Goal: Transaction & Acquisition: Book appointment/travel/reservation

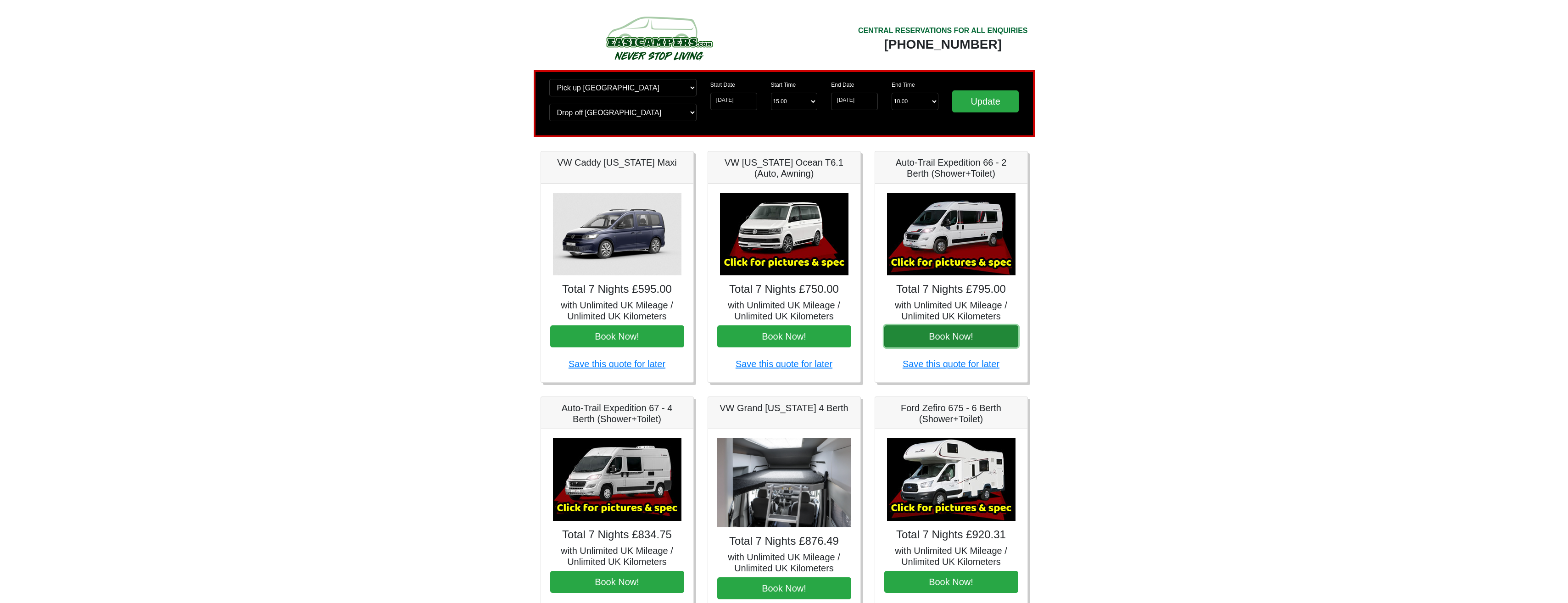
drag, startPoint x: 947, startPoint y: 336, endPoint x: 923, endPoint y: 340, distance: 24.3
click at [923, 340] on button "Book Now!" at bounding box center [951, 336] width 134 height 22
drag, startPoint x: 957, startPoint y: 345, endPoint x: 1134, endPoint y: 316, distance: 179.4
click at [1134, 316] on body "CENTRAL RESERVATIONS FOR ALL ENQUIRIES 00 44 ( 0 ) 1942 778899 Easicampers Book…" at bounding box center [784, 458] width 1568 height 916
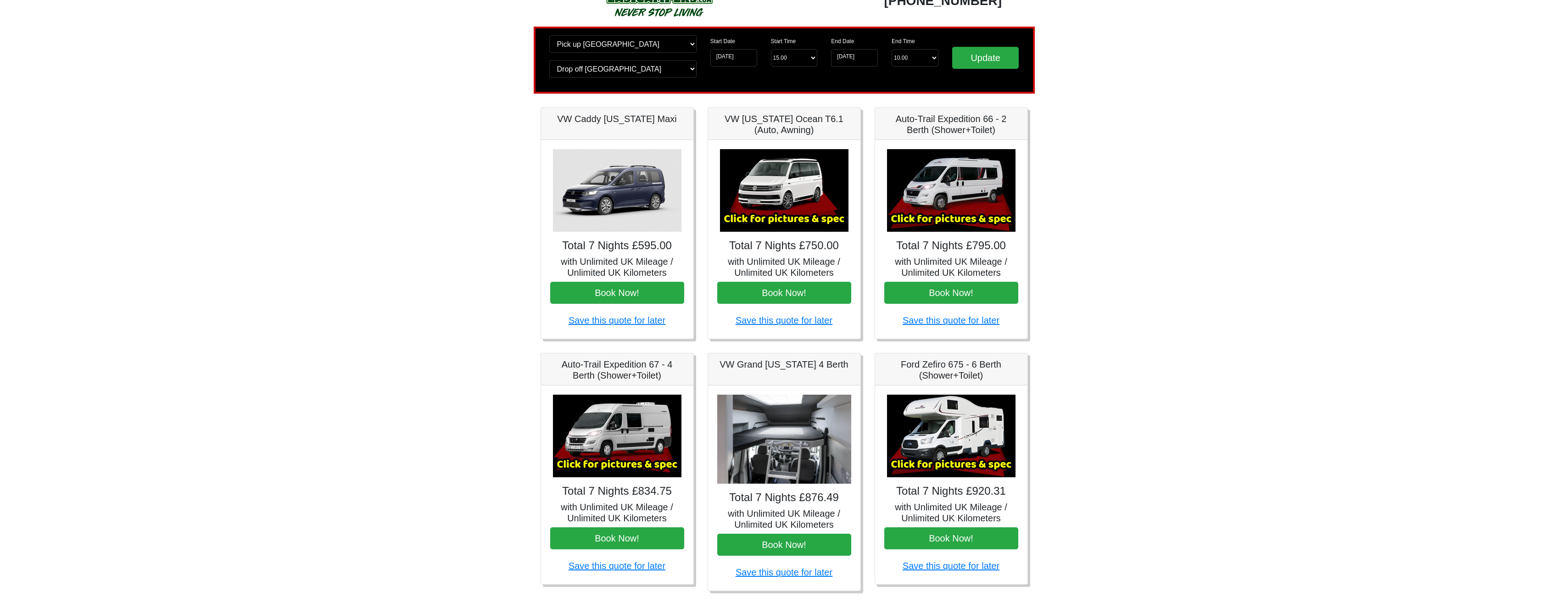
scroll to position [46, 0]
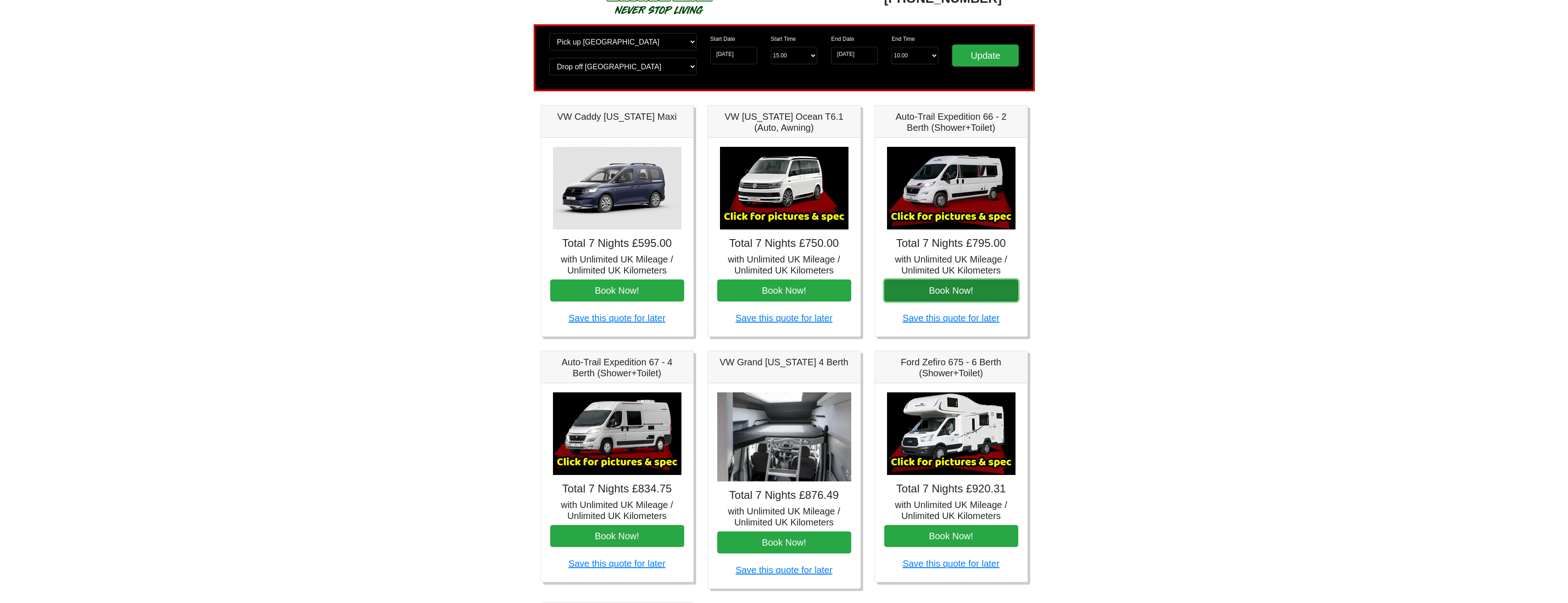
click at [933, 289] on button "Book Now!" at bounding box center [951, 290] width 134 height 22
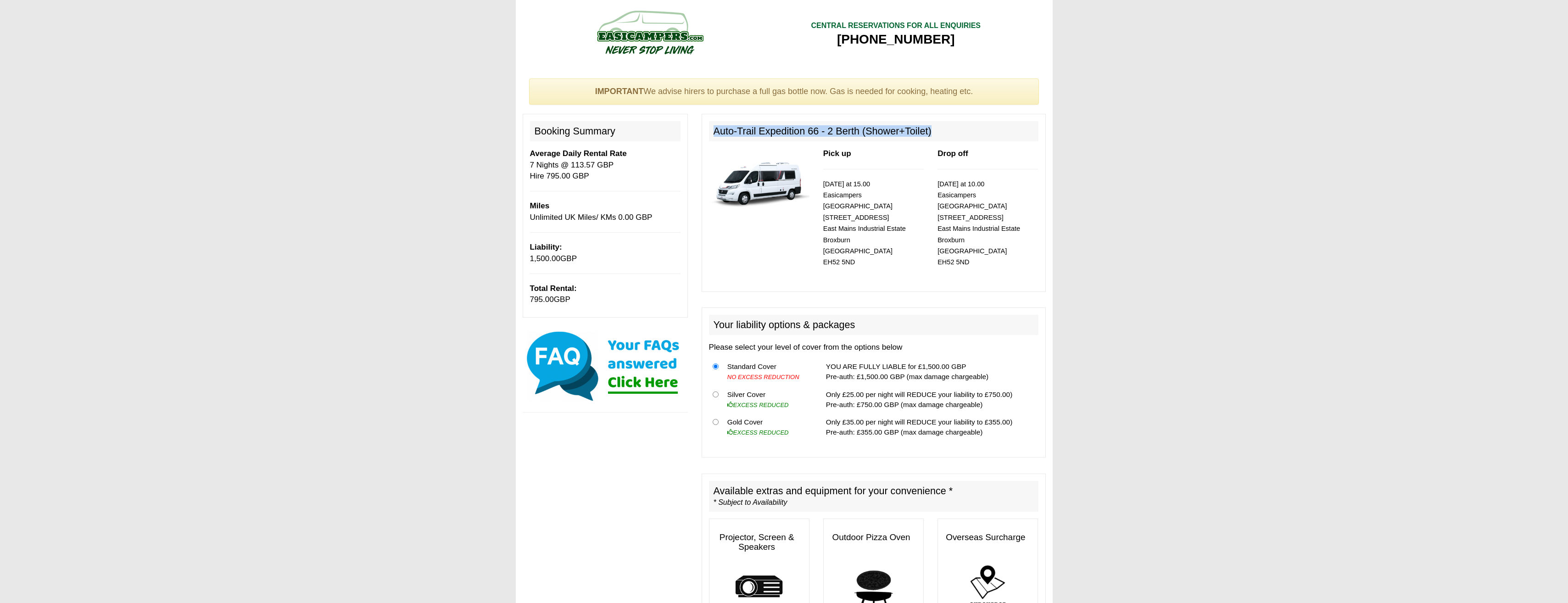
drag, startPoint x: 710, startPoint y: 131, endPoint x: 942, endPoint y: 130, distance: 232.0
click at [942, 130] on div "Auto-Trail Expedition 66 - 2 Berth (Shower+Toilet) Pick up [DATE] at 15.00 Easi…" at bounding box center [873, 203] width 344 height 178
copy h2 "Auto-Trail Expedition 66 - 2 Berth (Shower+Toilet)"
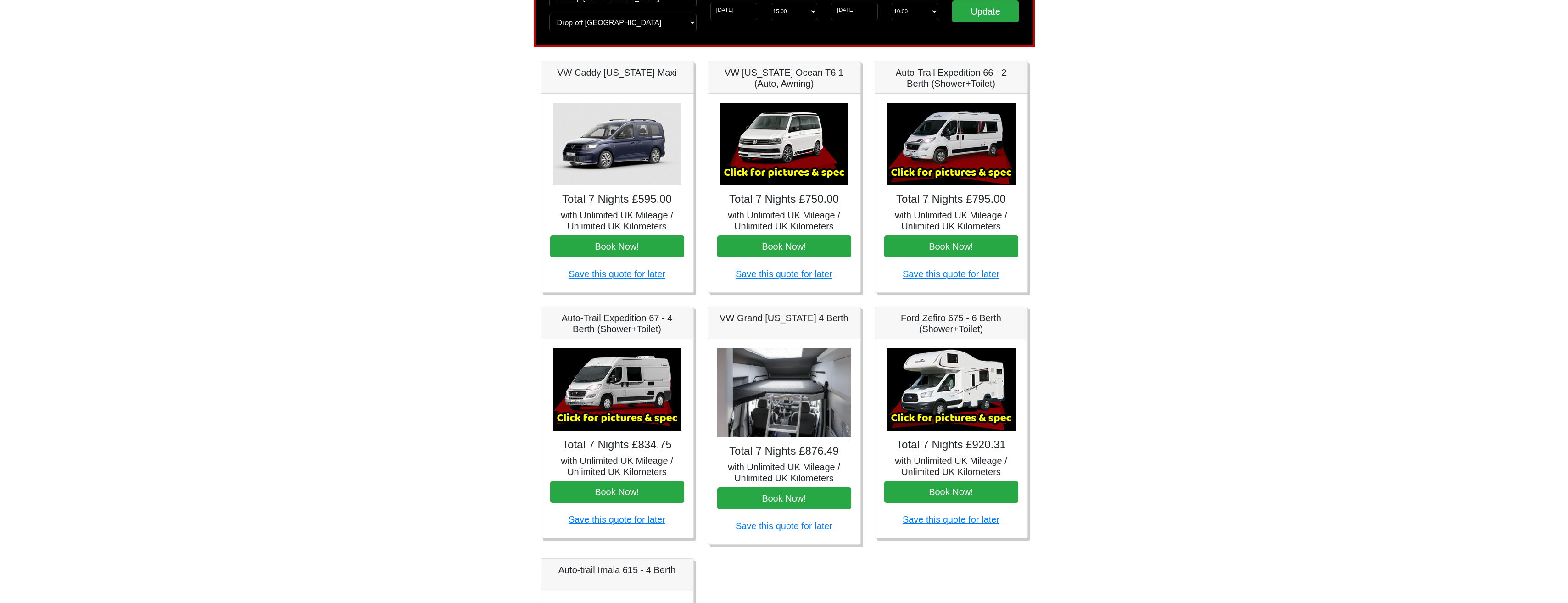
scroll to position [92, 0]
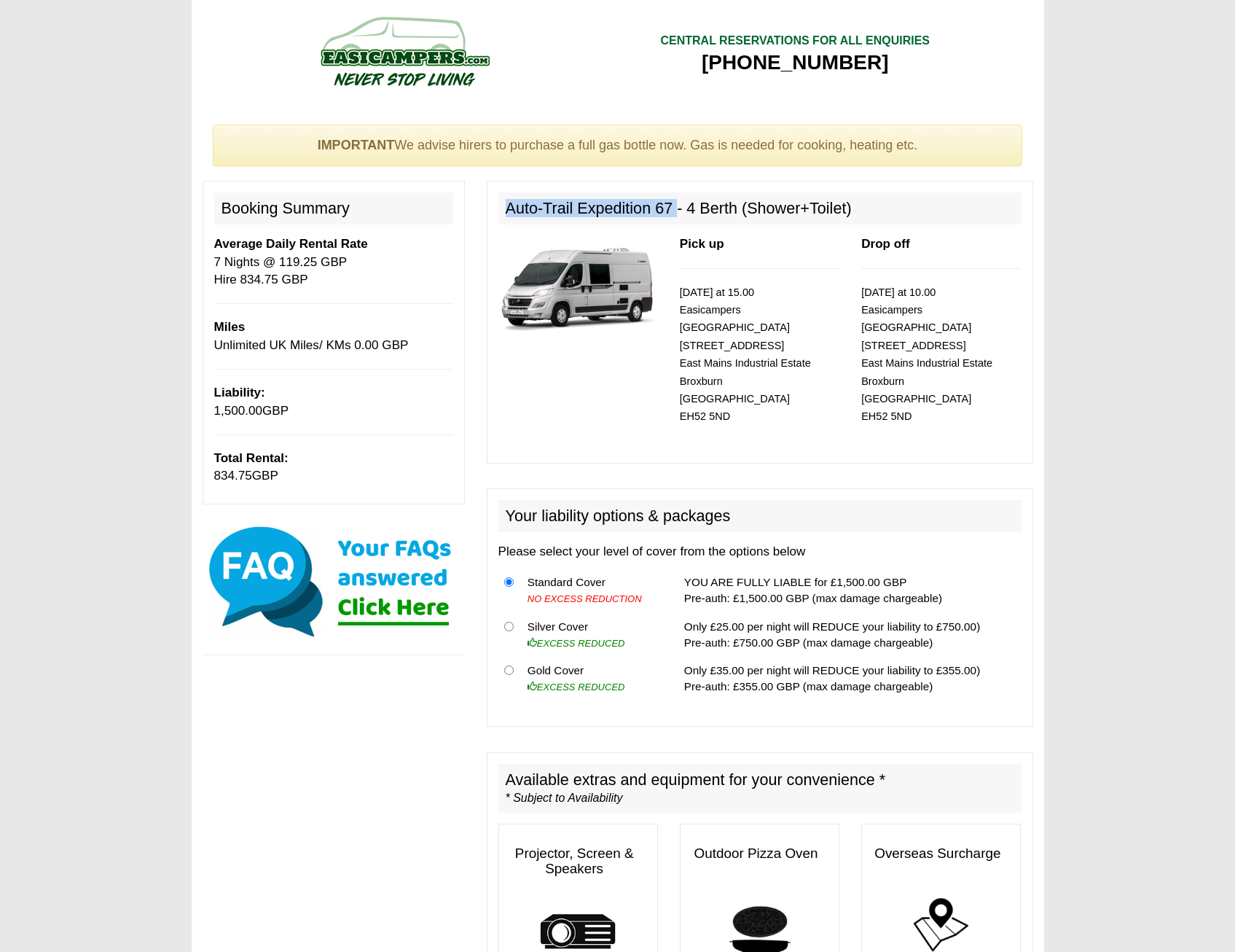
drag, startPoint x: 673, startPoint y: 207, endPoint x: 501, endPoint y: 208, distance: 172.0
click at [501, 208] on h2 "Auto-Trail Expedition 67 - 4 Berth (Shower+Toilet)" at bounding box center [760, 208] width 523 height 32
copy h2 "Auto-Trail Expedition 67"
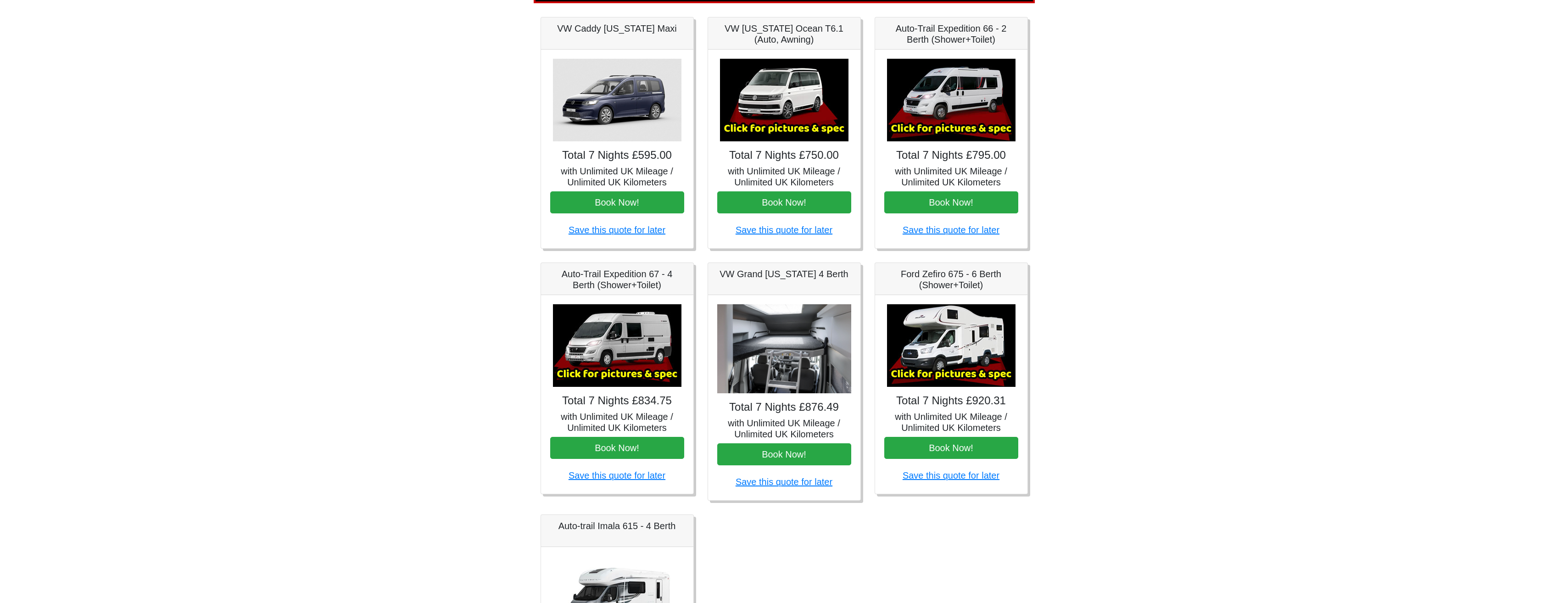
scroll to position [138, 0]
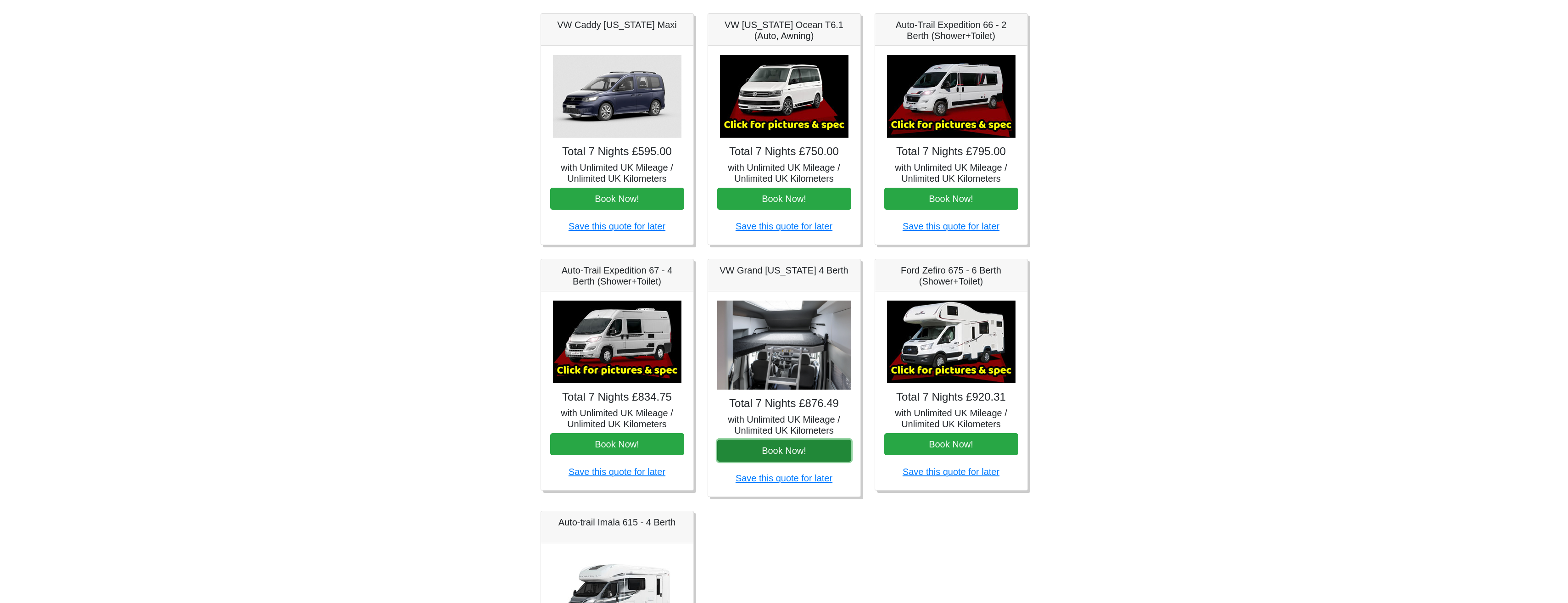
click at [775, 455] on button "Book Now!" at bounding box center [784, 450] width 134 height 22
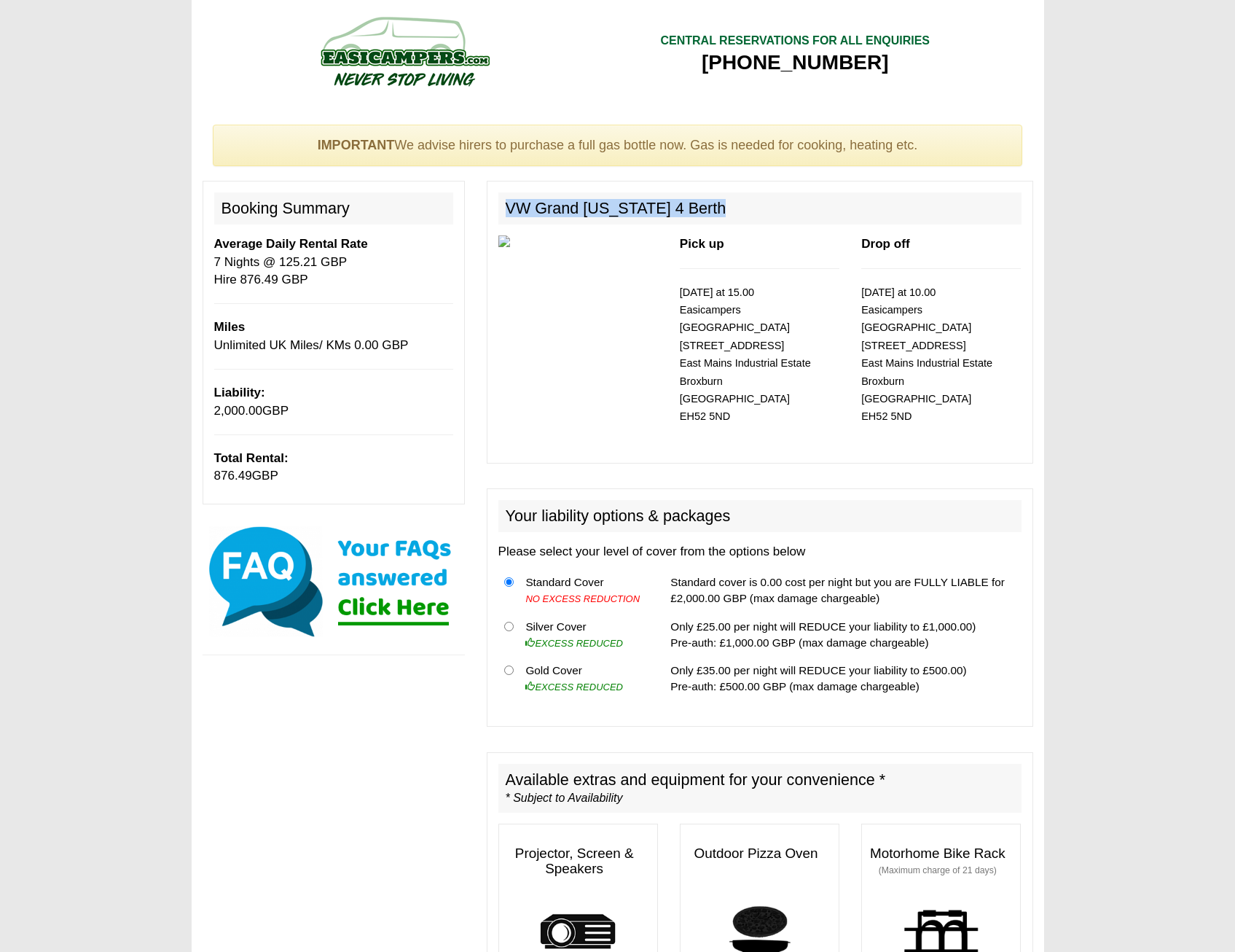
drag, startPoint x: 727, startPoint y: 199, endPoint x: 487, endPoint y: 199, distance: 240.0
click at [487, 199] on div "VW Grand California 4 Berth Pick up 27/09/2025 at 15.00 Easicampers Edinburgh 1…" at bounding box center [760, 322] width 546 height 282
copy h2 "VW Grand California 4 Berth"
click at [504, 239] on img at bounding box center [578, 242] width 159 height 12
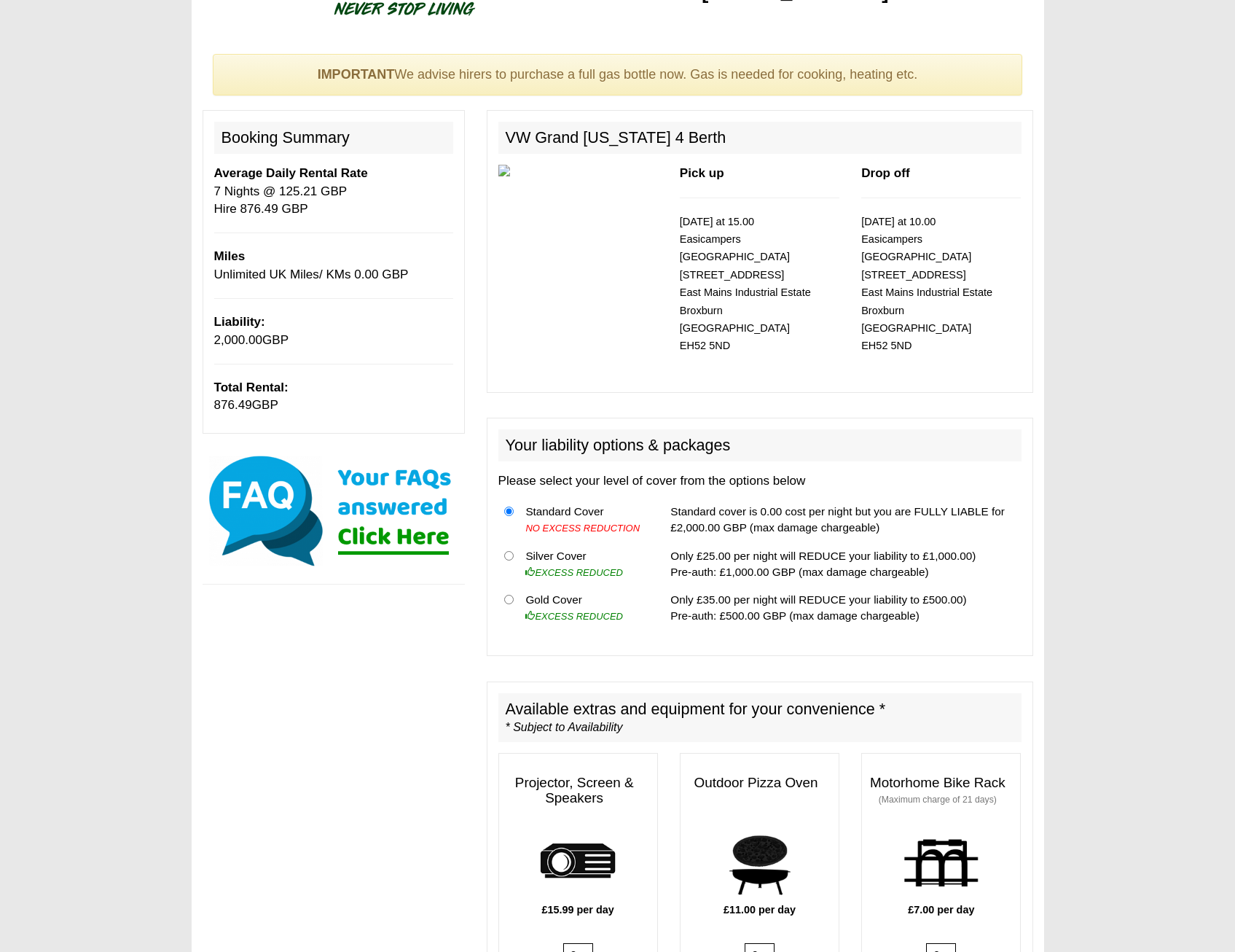
scroll to position [72, 0]
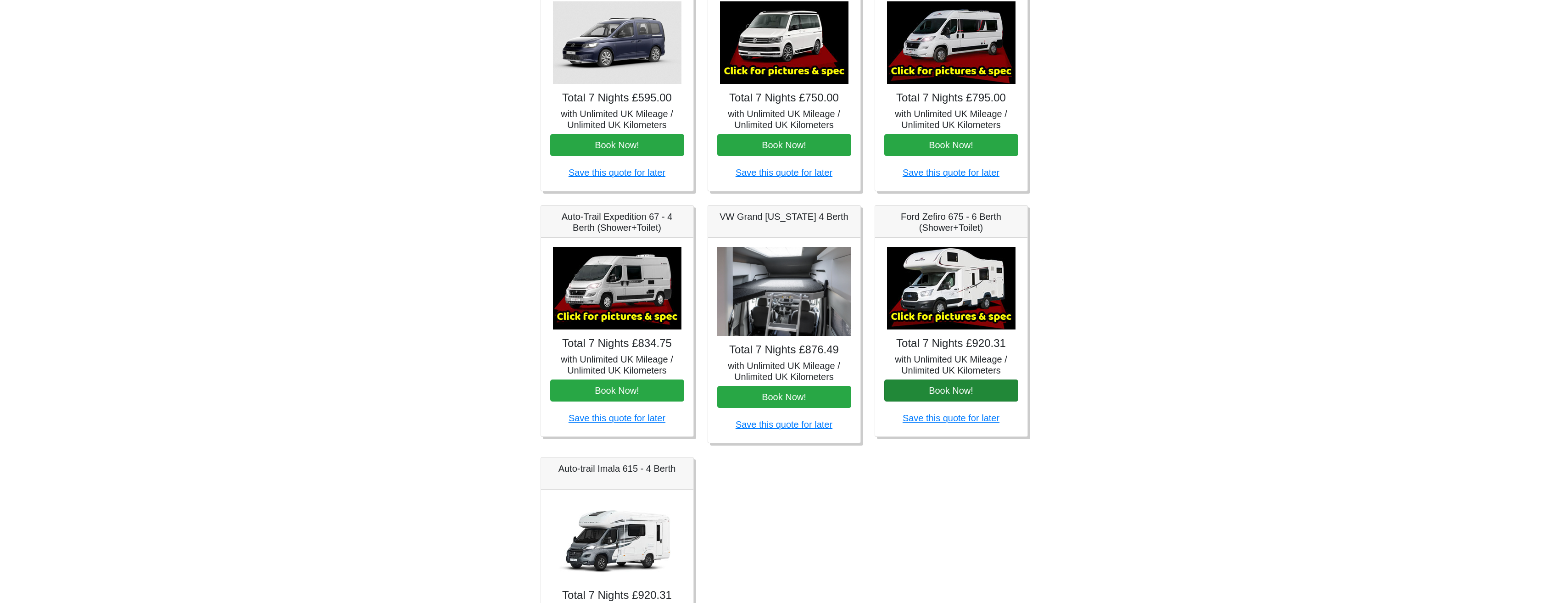
scroll to position [229, 0]
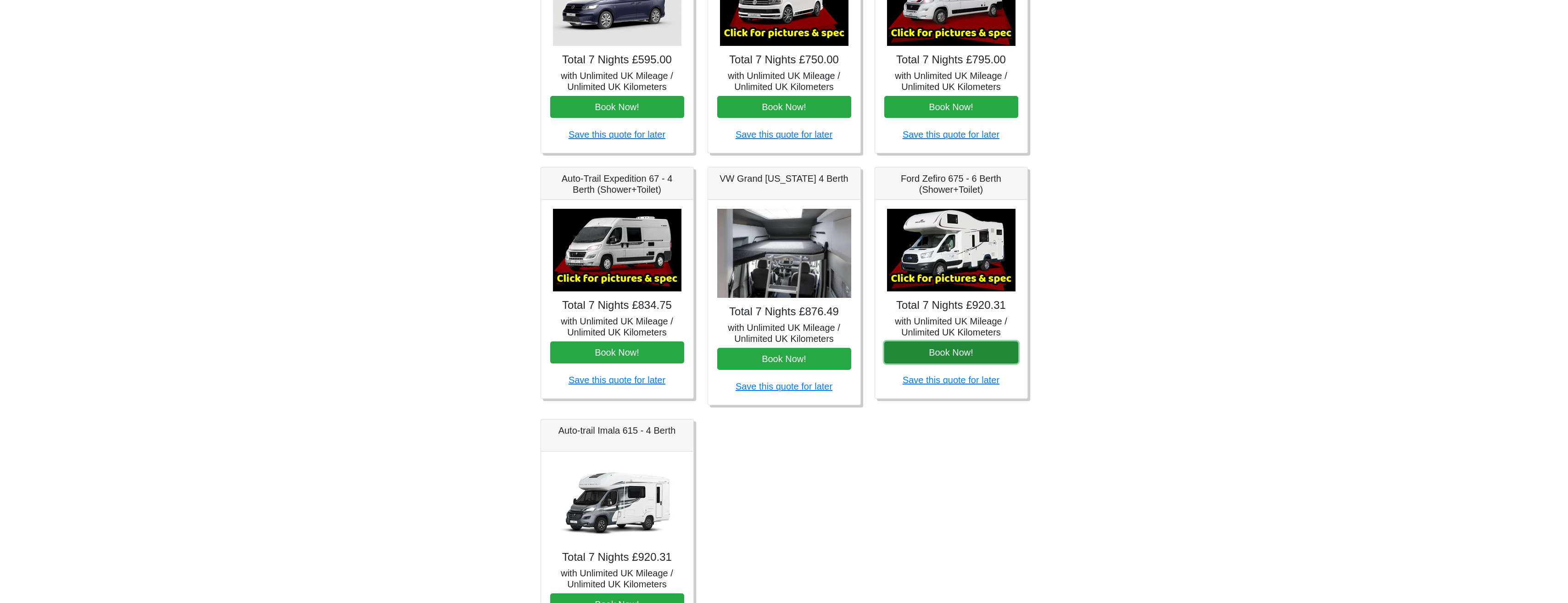
click at [949, 349] on button "Book Now!" at bounding box center [951, 352] width 134 height 22
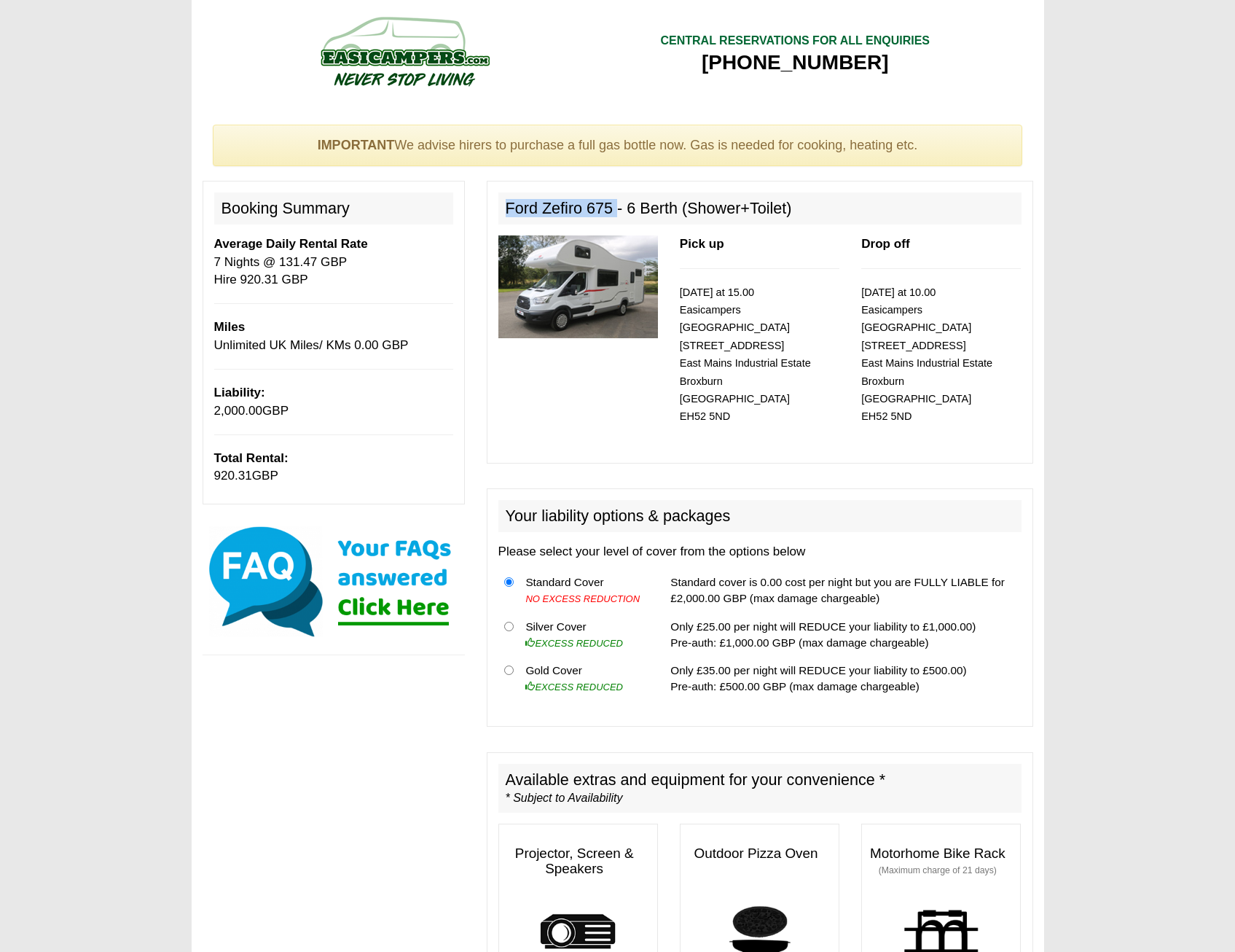
drag, startPoint x: 615, startPoint y: 207, endPoint x: 477, endPoint y: 216, distance: 138.3
copy h2 "Ford Zefiro 675"
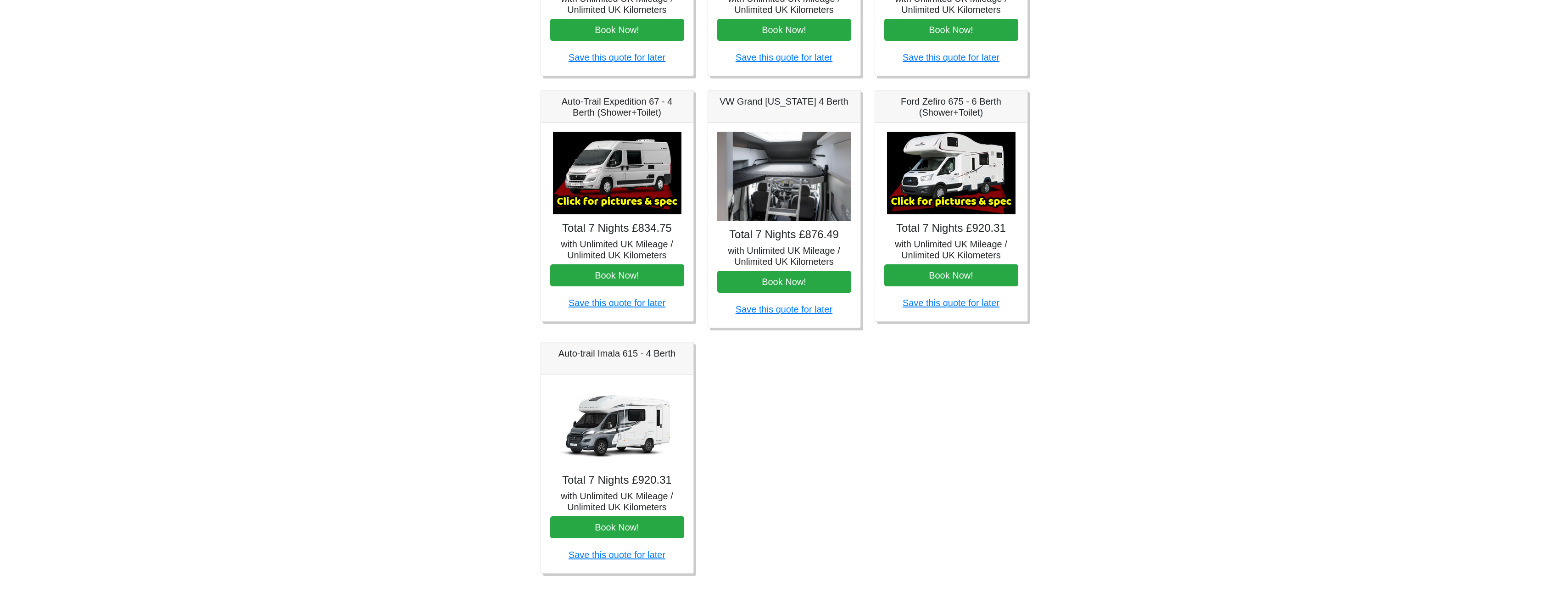
scroll to position [313, 0]
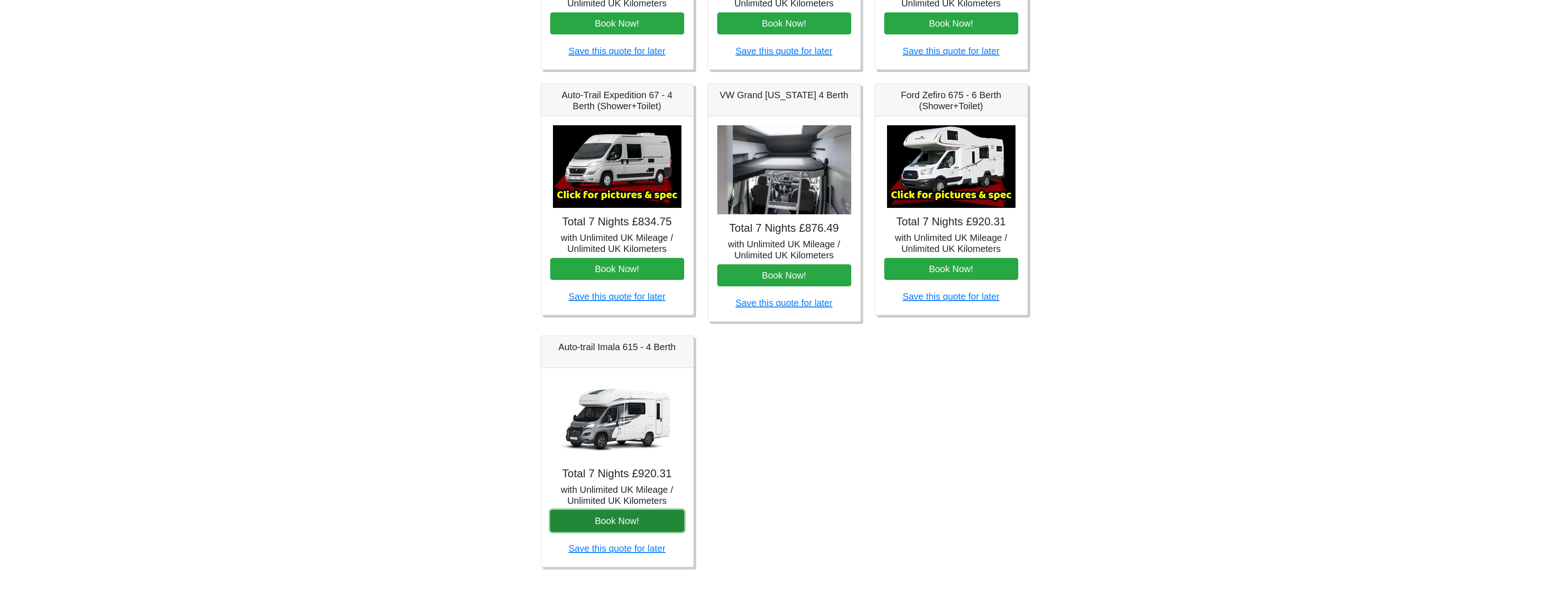
click at [617, 522] on button "Book Now!" at bounding box center [617, 521] width 134 height 22
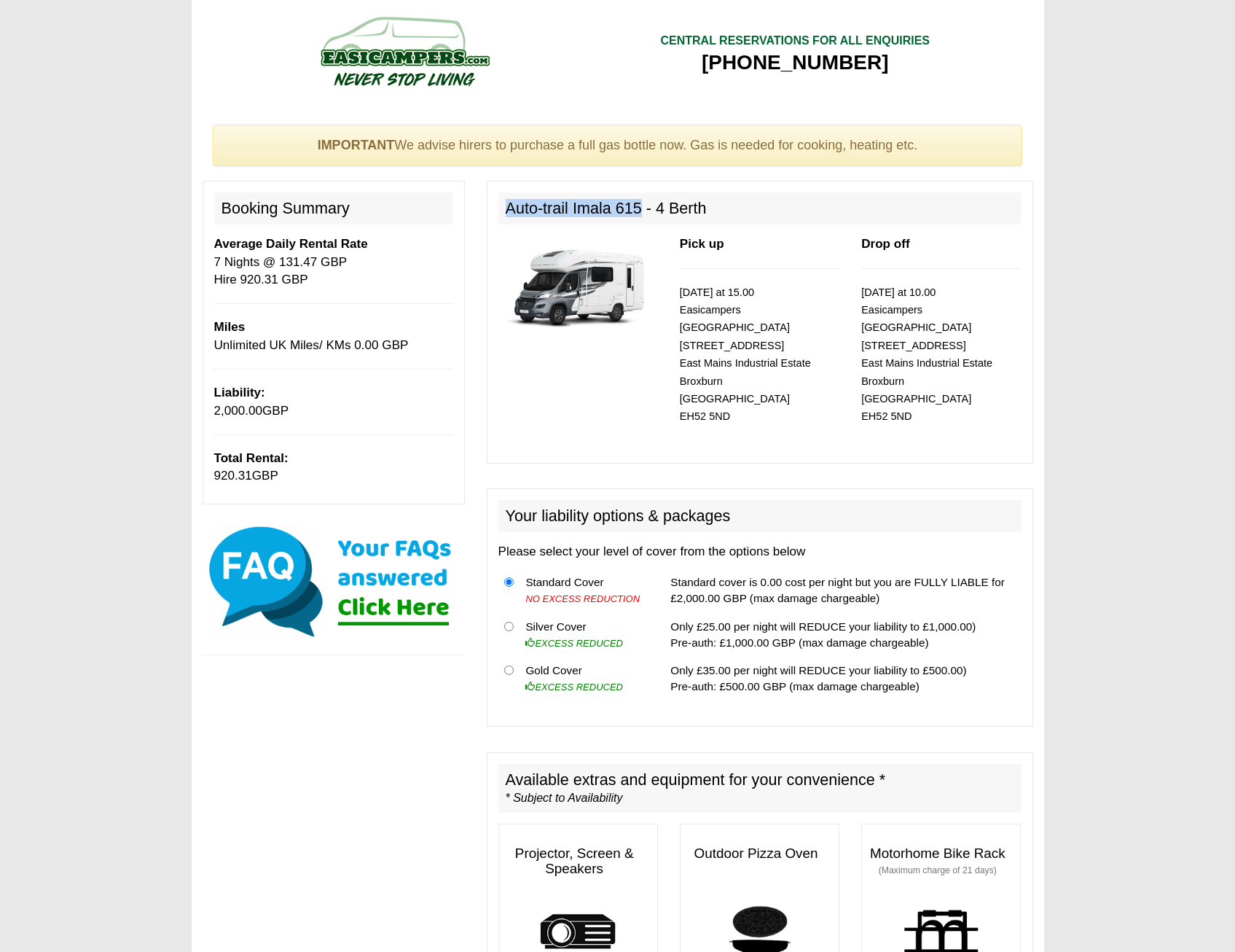
drag, startPoint x: 641, startPoint y: 205, endPoint x: 498, endPoint y: 207, distance: 143.0
click at [499, 207] on h2 "Auto-trail Imala 615 - 4 Berth" at bounding box center [760, 208] width 523 height 32
copy h2 "Auto-trail Imala 615"
